Goal: Transaction & Acquisition: Purchase product/service

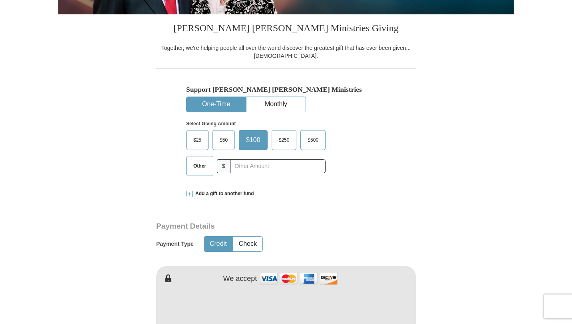
scroll to position [178, 0]
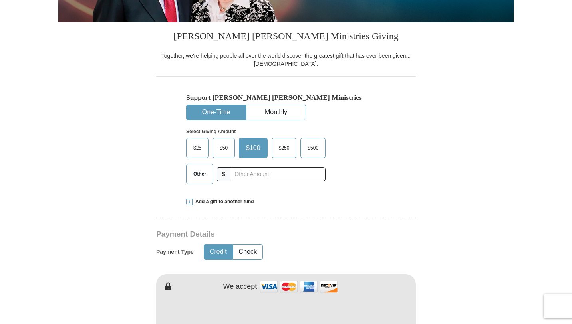
click at [204, 149] on span "$25" at bounding box center [197, 148] width 16 height 12
click at [0, 0] on input "$25" at bounding box center [0, 0] width 0 height 0
click at [225, 149] on span "$50" at bounding box center [226, 148] width 16 height 12
click at [0, 0] on input "$50" at bounding box center [0, 0] width 0 height 0
click at [252, 149] on span "$100" at bounding box center [254, 148] width 19 height 12
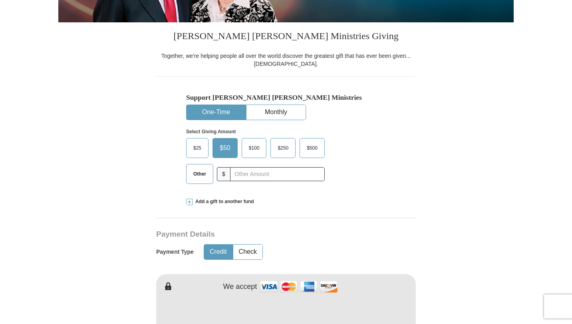
click at [0, 0] on input "$100" at bounding box center [0, 0] width 0 height 0
click at [288, 146] on span "$250" at bounding box center [284, 148] width 19 height 12
click at [0, 0] on input "$250" at bounding box center [0, 0] width 0 height 0
click at [280, 111] on button "Monthly" at bounding box center [275, 112] width 59 height 15
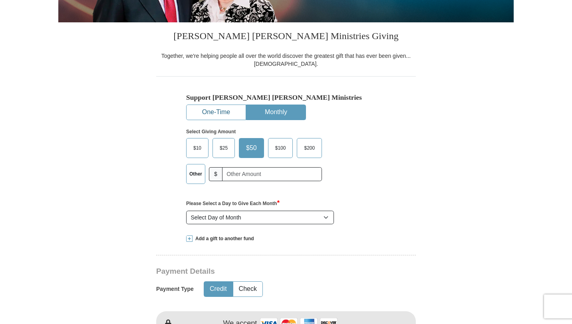
click at [223, 112] on button "One-Time" at bounding box center [215, 112] width 59 height 15
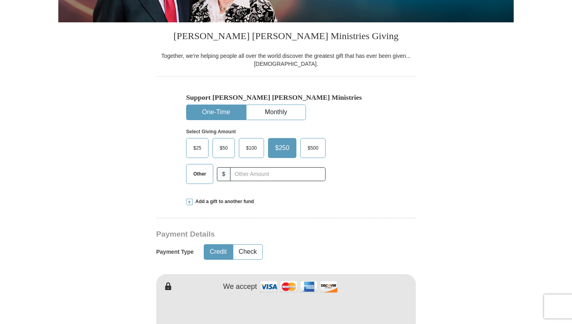
click at [199, 151] on span "$25" at bounding box center [197, 148] width 16 height 12
click at [0, 0] on input "$25" at bounding box center [0, 0] width 0 height 0
click at [315, 138] on div "$500" at bounding box center [311, 148] width 25 height 20
click at [286, 102] on h5 "Support [PERSON_NAME] [PERSON_NAME] Ministries" at bounding box center [286, 97] width 200 height 8
click at [286, 106] on button "Monthly" at bounding box center [275, 112] width 59 height 15
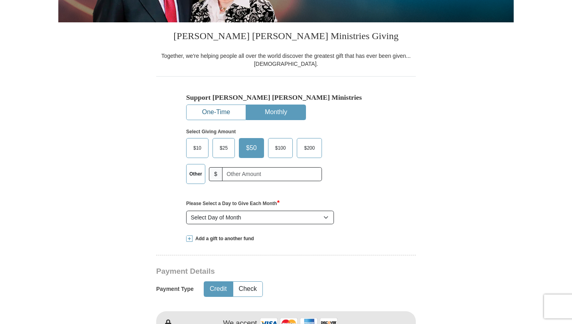
click at [231, 106] on button "One-Time" at bounding box center [215, 112] width 59 height 15
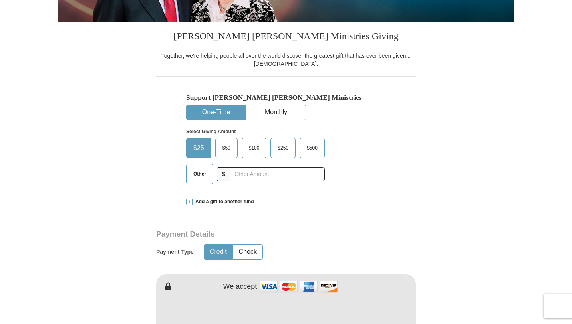
click at [223, 200] on span "Add a gift to another fund" at bounding box center [222, 201] width 61 height 7
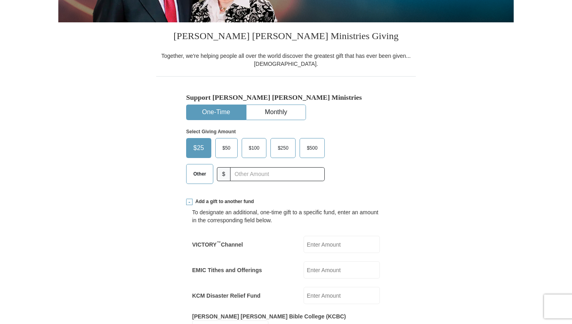
click at [229, 204] on span "Add a gift to another fund" at bounding box center [222, 201] width 61 height 7
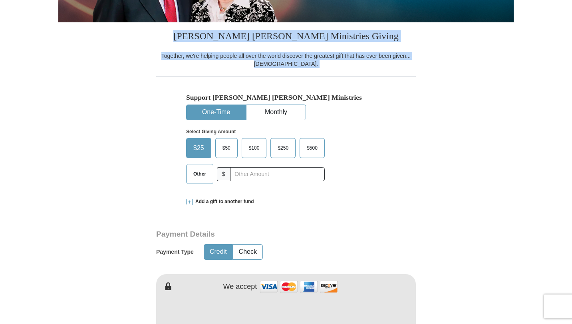
drag, startPoint x: 203, startPoint y: 35, endPoint x: 343, endPoint y: 73, distance: 145.3
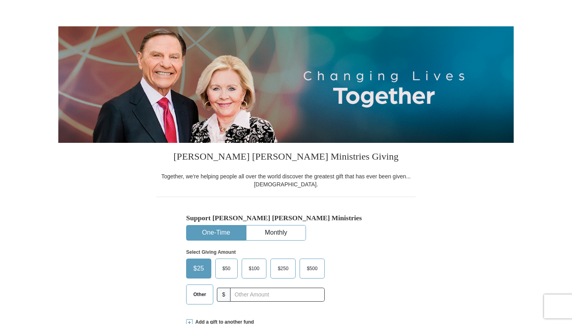
scroll to position [0, 0]
